Goal: Information Seeking & Learning: Learn about a topic

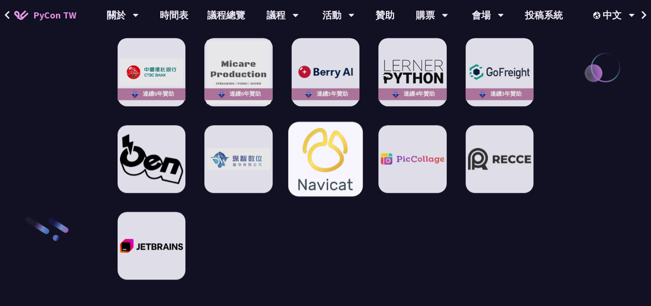
scroll to position [1422, 0]
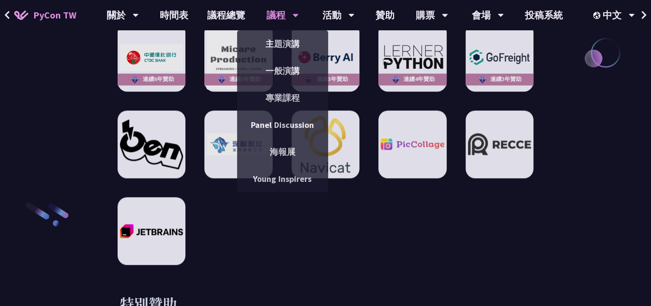
click at [139, 13] on icon at bounding box center [136, 14] width 6 height 9
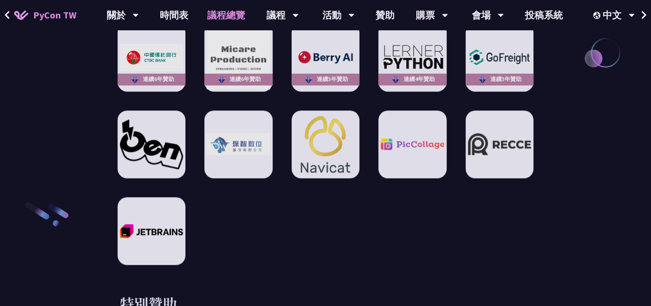
click at [222, 17] on link "議程總覽" at bounding box center [226, 15] width 57 height 30
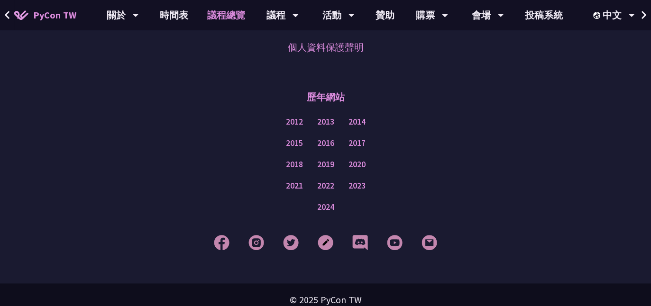
scroll to position [1232, 0]
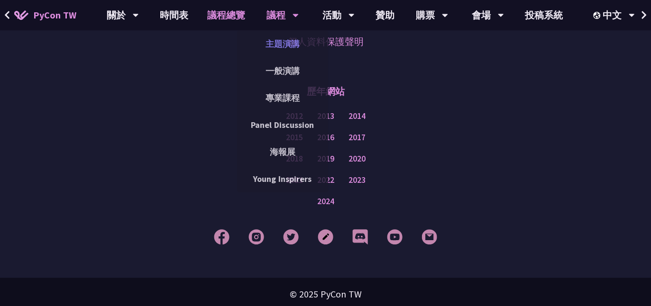
click at [284, 46] on link "主題演講" at bounding box center [282, 44] width 91 height 22
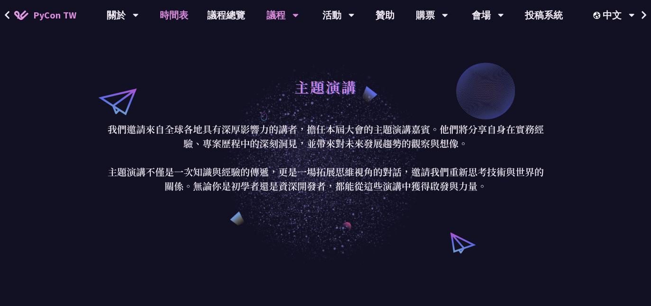
click at [173, 15] on link "時間表" at bounding box center [173, 15] width 47 height 30
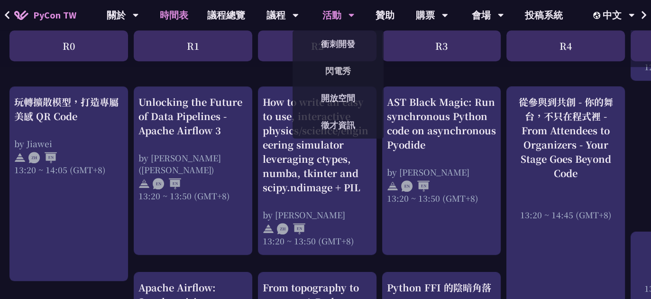
scroll to position [664, 0]
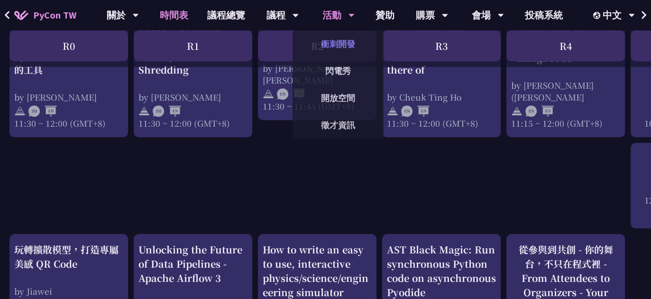
click at [350, 37] on link "衝刺開發" at bounding box center [337, 44] width 91 height 22
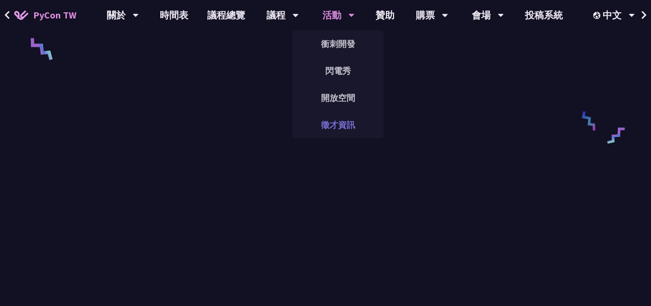
scroll to position [427, 0]
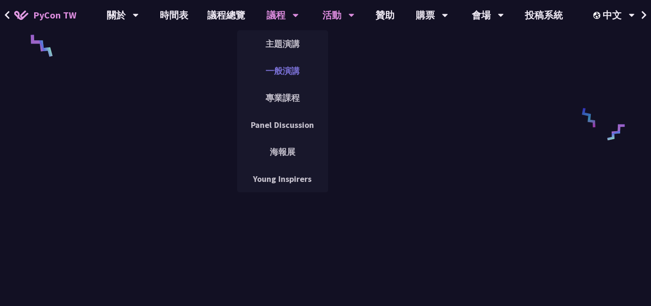
click at [296, 65] on link "一般演講" at bounding box center [282, 71] width 91 height 22
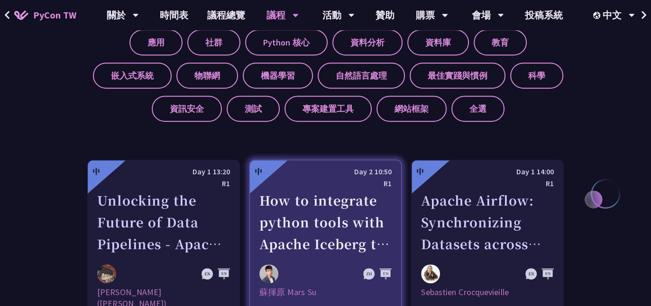
scroll to position [379, 0]
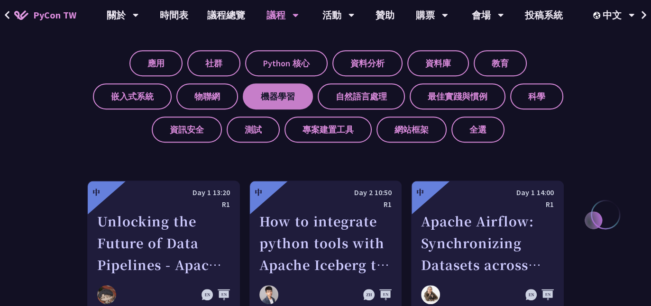
click at [273, 101] on label "機器學習" at bounding box center [278, 96] width 70 height 26
click at [0, 0] on input "機器學習" at bounding box center [0, 0] width 0 height 0
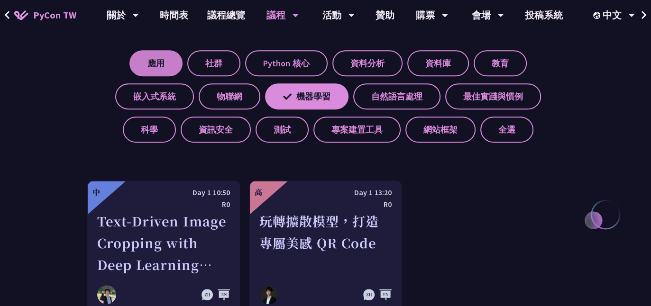
click at [161, 58] on label "應用" at bounding box center [155, 63] width 53 height 26
click at [0, 0] on input "應用" at bounding box center [0, 0] width 0 height 0
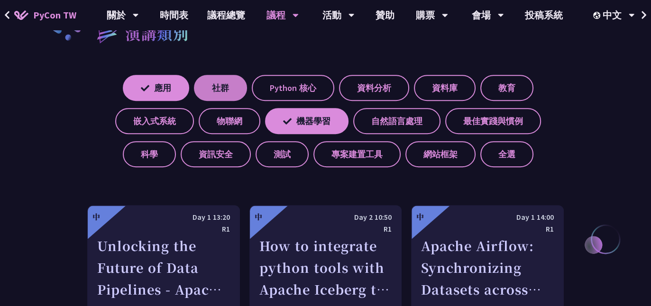
scroll to position [332, 0]
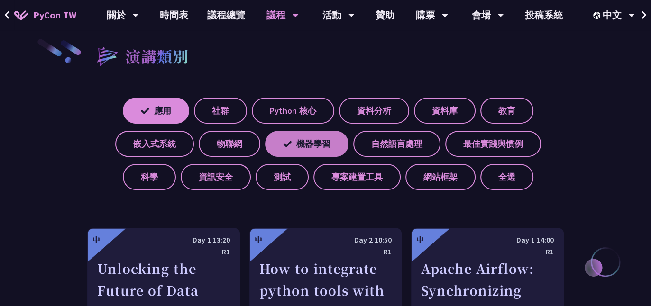
click at [296, 145] on label "機器學習" at bounding box center [306, 144] width 83 height 26
click at [0, 0] on input "機器學習" at bounding box center [0, 0] width 0 height 0
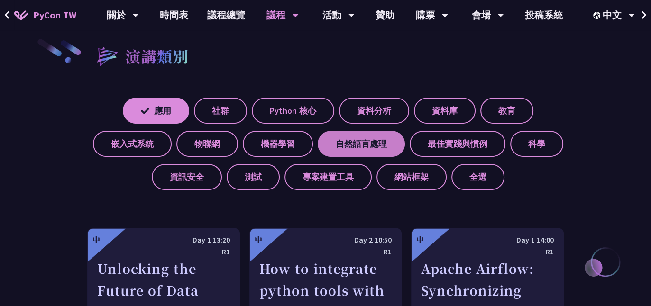
click at [356, 140] on label "自然語言處理" at bounding box center [361, 144] width 87 height 26
click at [0, 0] on input "自然語言處理" at bounding box center [0, 0] width 0 height 0
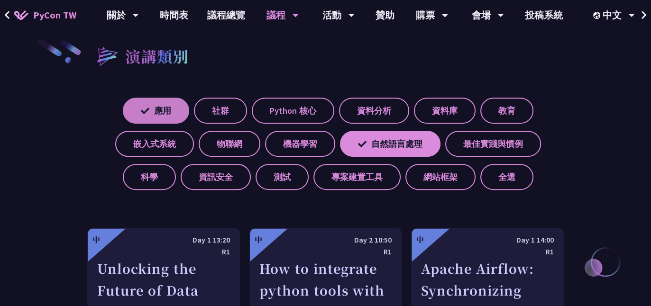
click at [161, 106] on label "應用" at bounding box center [156, 111] width 66 height 26
click at [0, 0] on input "應用" at bounding box center [0, 0] width 0 height 0
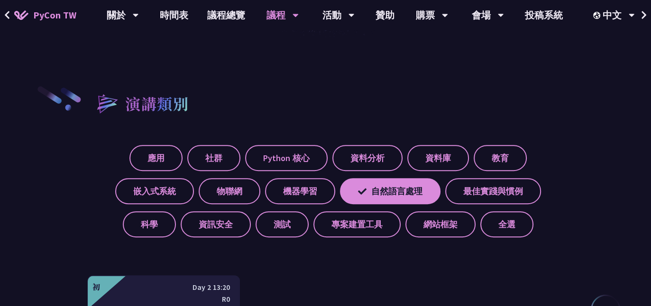
scroll to position [284, 0]
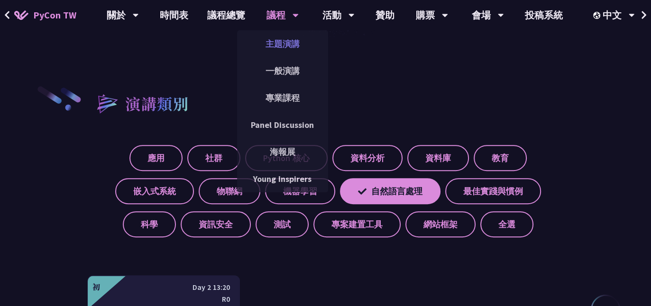
click at [283, 45] on link "主題演講" at bounding box center [282, 44] width 91 height 22
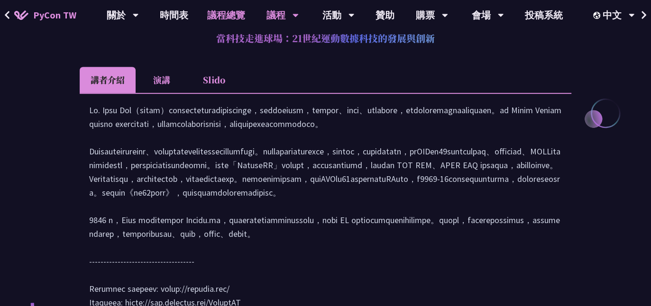
scroll to position [284, 0]
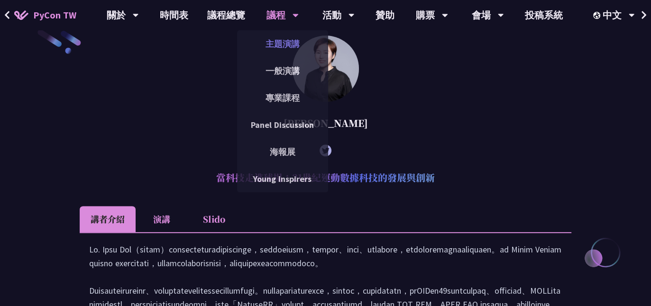
click at [286, 41] on link "主題演講" at bounding box center [282, 44] width 91 height 22
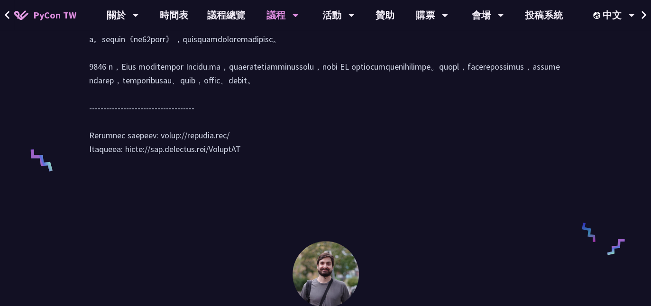
scroll to position [434, 0]
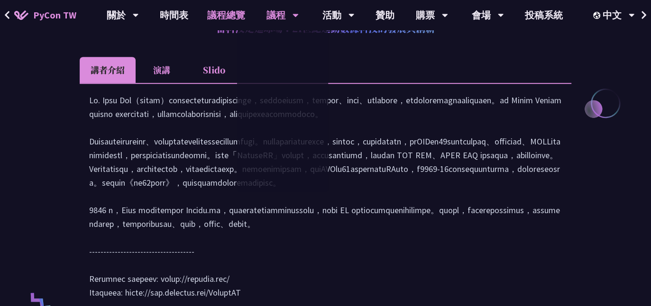
drag, startPoint x: 225, startPoint y: 9, endPoint x: 233, endPoint y: 16, distance: 10.4
click at [225, 9] on link "議程總覽" at bounding box center [226, 15] width 57 height 30
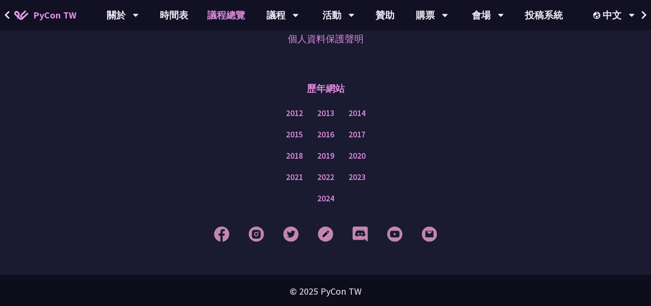
scroll to position [1236, 0]
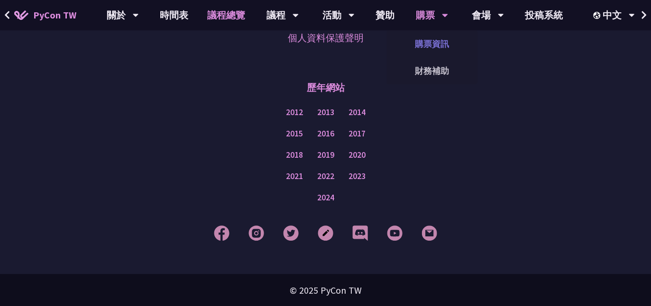
click at [432, 34] on link "購票資訊" at bounding box center [431, 44] width 91 height 22
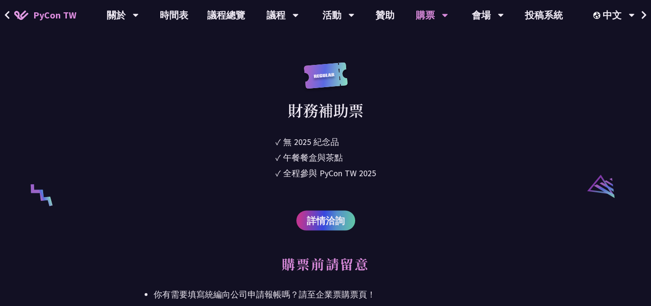
scroll to position [1754, 0]
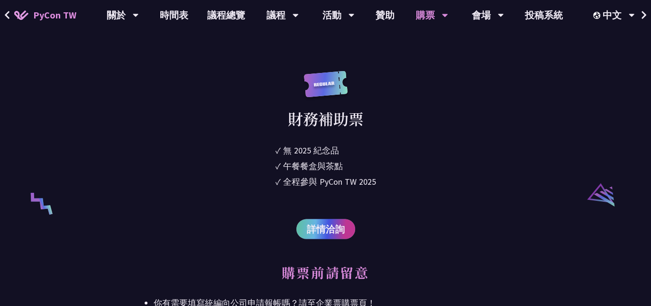
click at [339, 226] on span "詳情洽詢" at bounding box center [326, 229] width 38 height 14
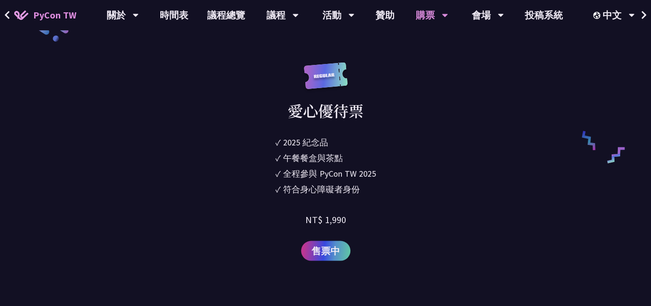
scroll to position [1517, 0]
click at [333, 252] on span "售票中" at bounding box center [325, 251] width 28 height 14
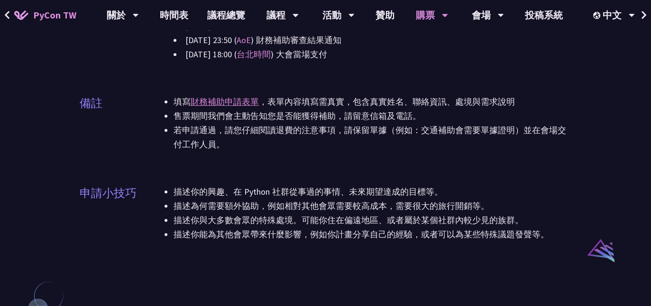
scroll to position [711, 0]
